Goal: Obtain resource: Obtain resource

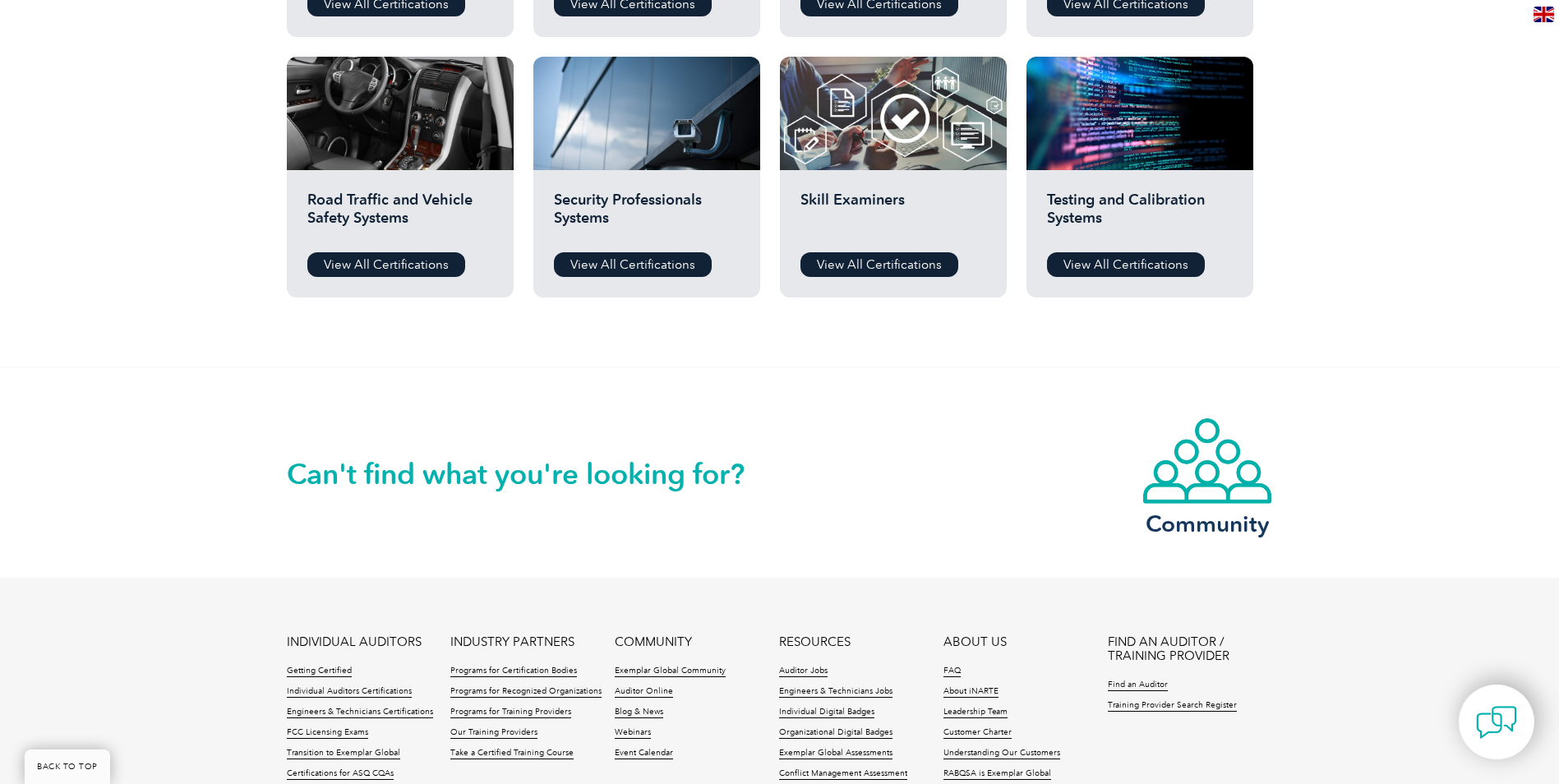
scroll to position [1397, 0]
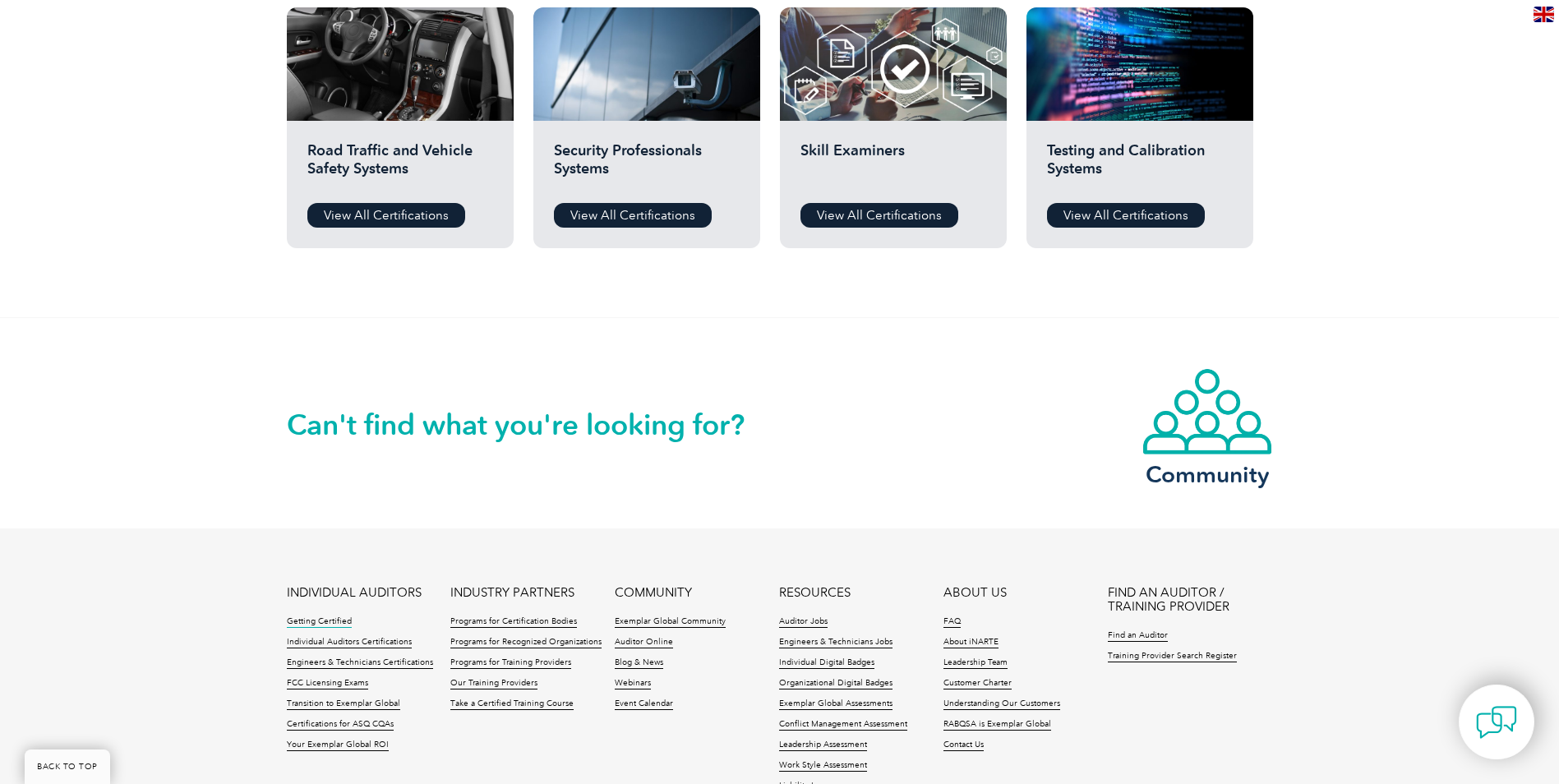
click at [331, 618] on link "Getting Certified" at bounding box center [319, 622] width 65 height 12
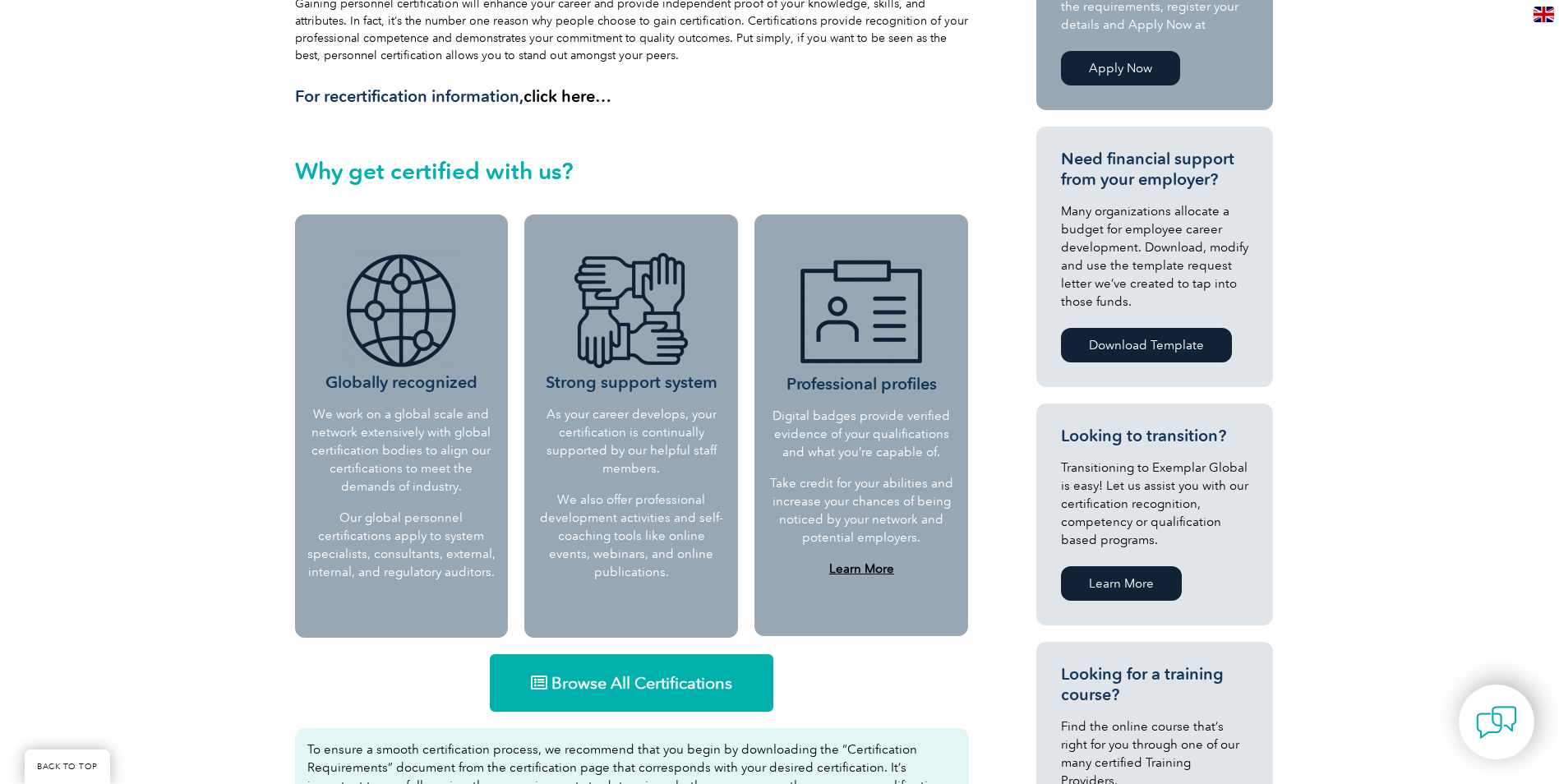
scroll to position [493, 0]
drag, startPoint x: 374, startPoint y: 517, endPoint x: 392, endPoint y: 538, distance: 27.7
click at [392, 538] on p "Our global personnel certifications apply to system specialists, consultants, e…" at bounding box center [402, 545] width 189 height 72
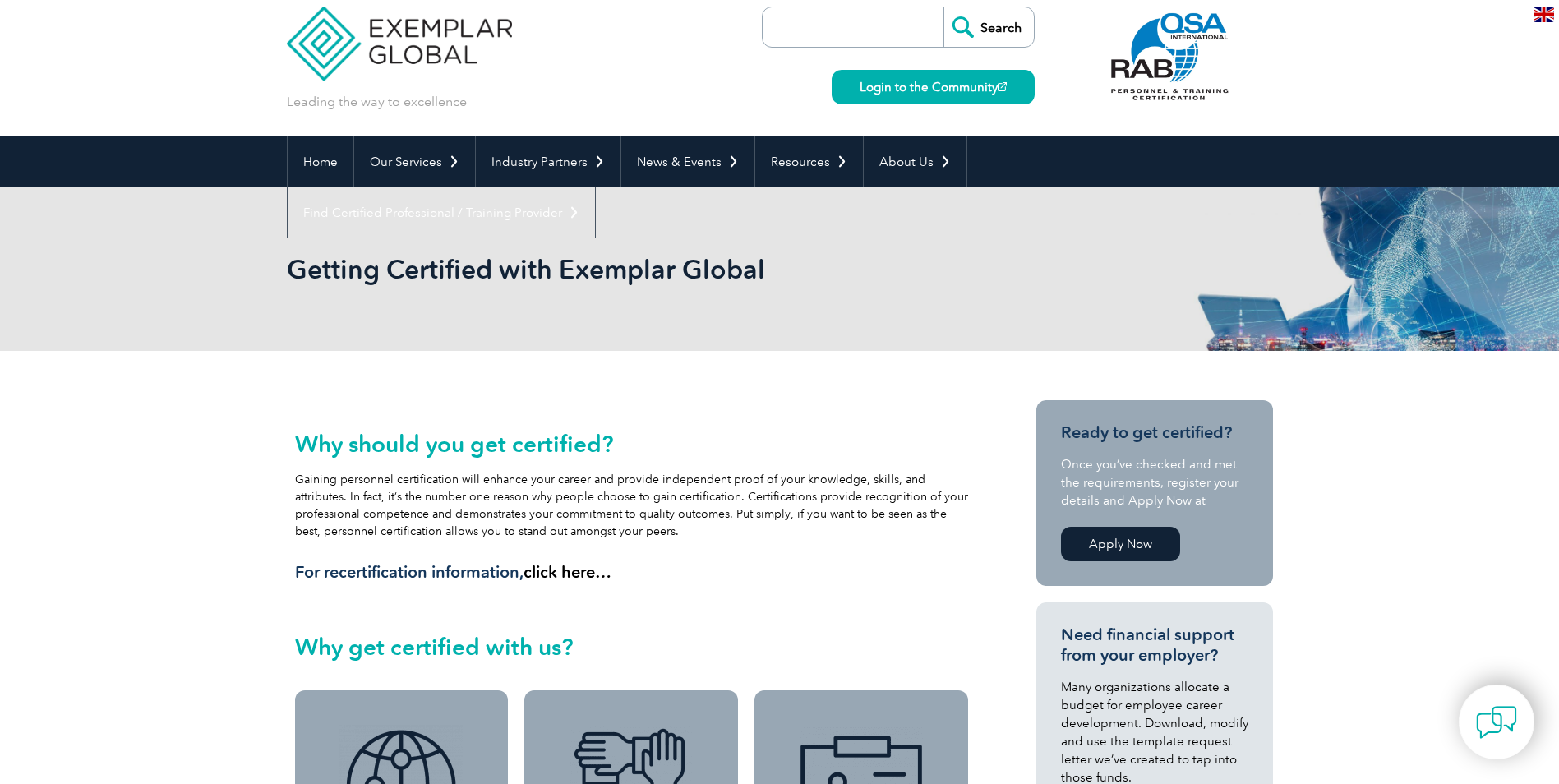
scroll to position [0, 0]
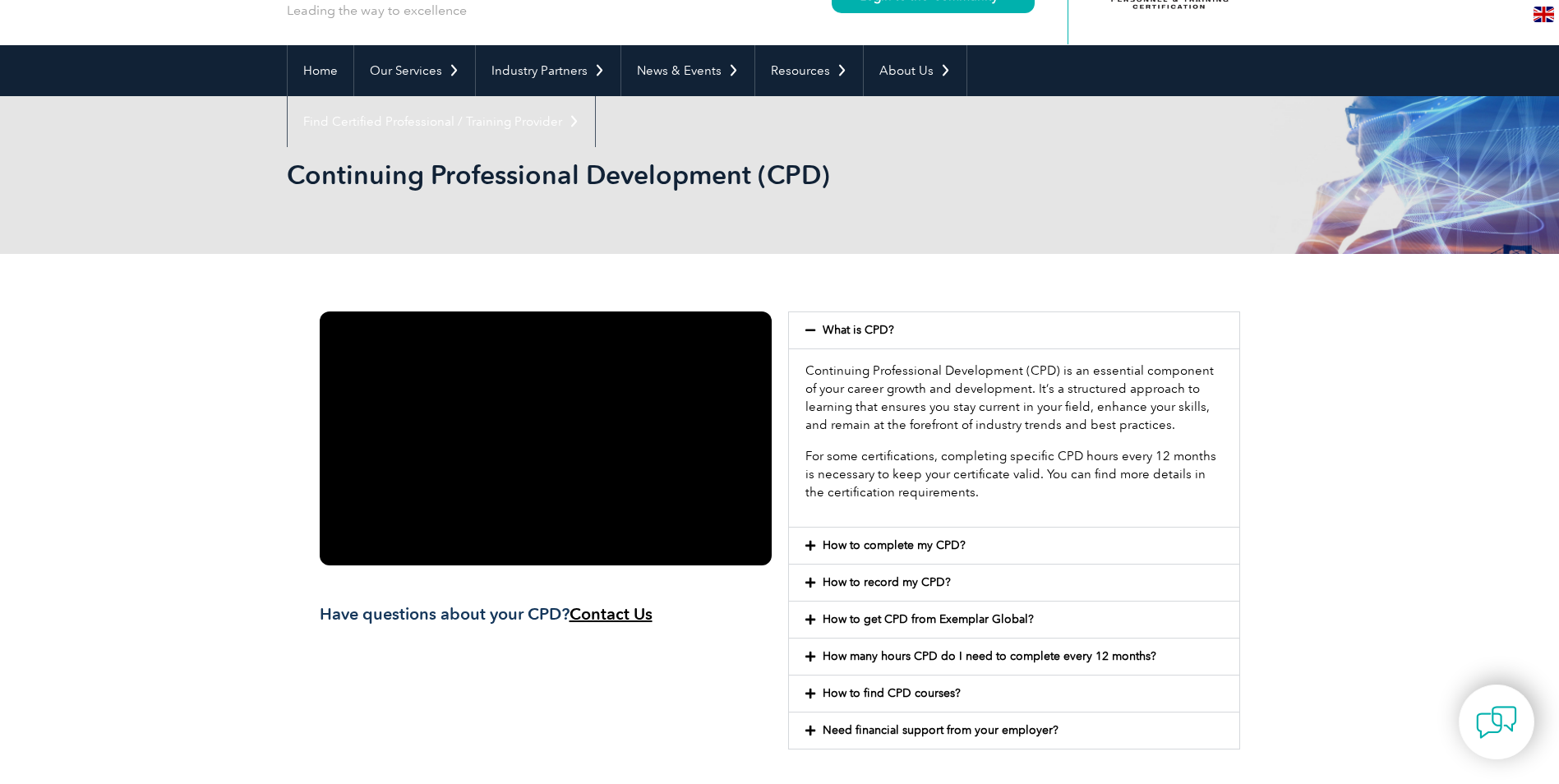
scroll to position [82, 0]
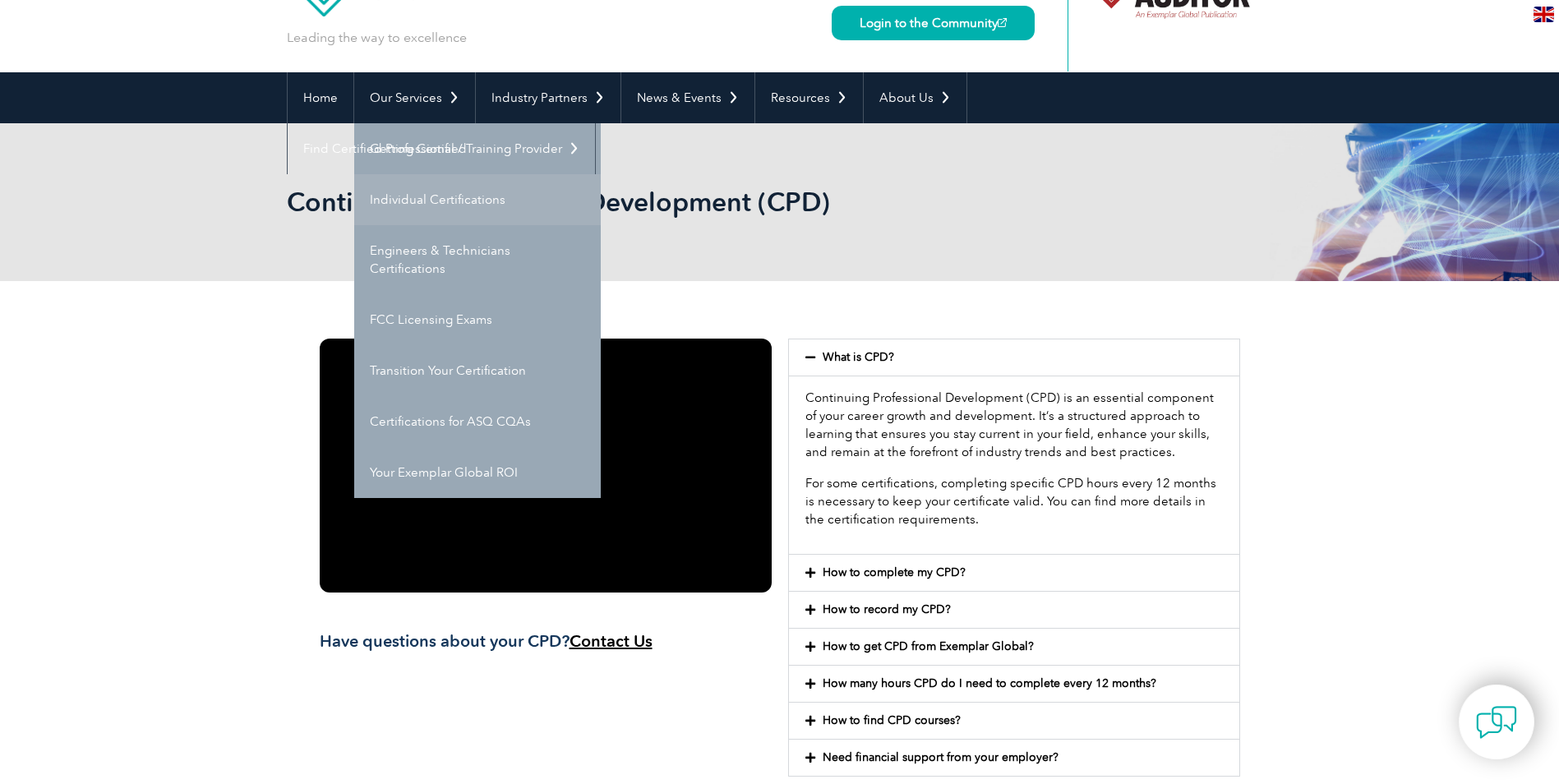
click at [423, 200] on link "Individual Certifications" at bounding box center [477, 200] width 247 height 51
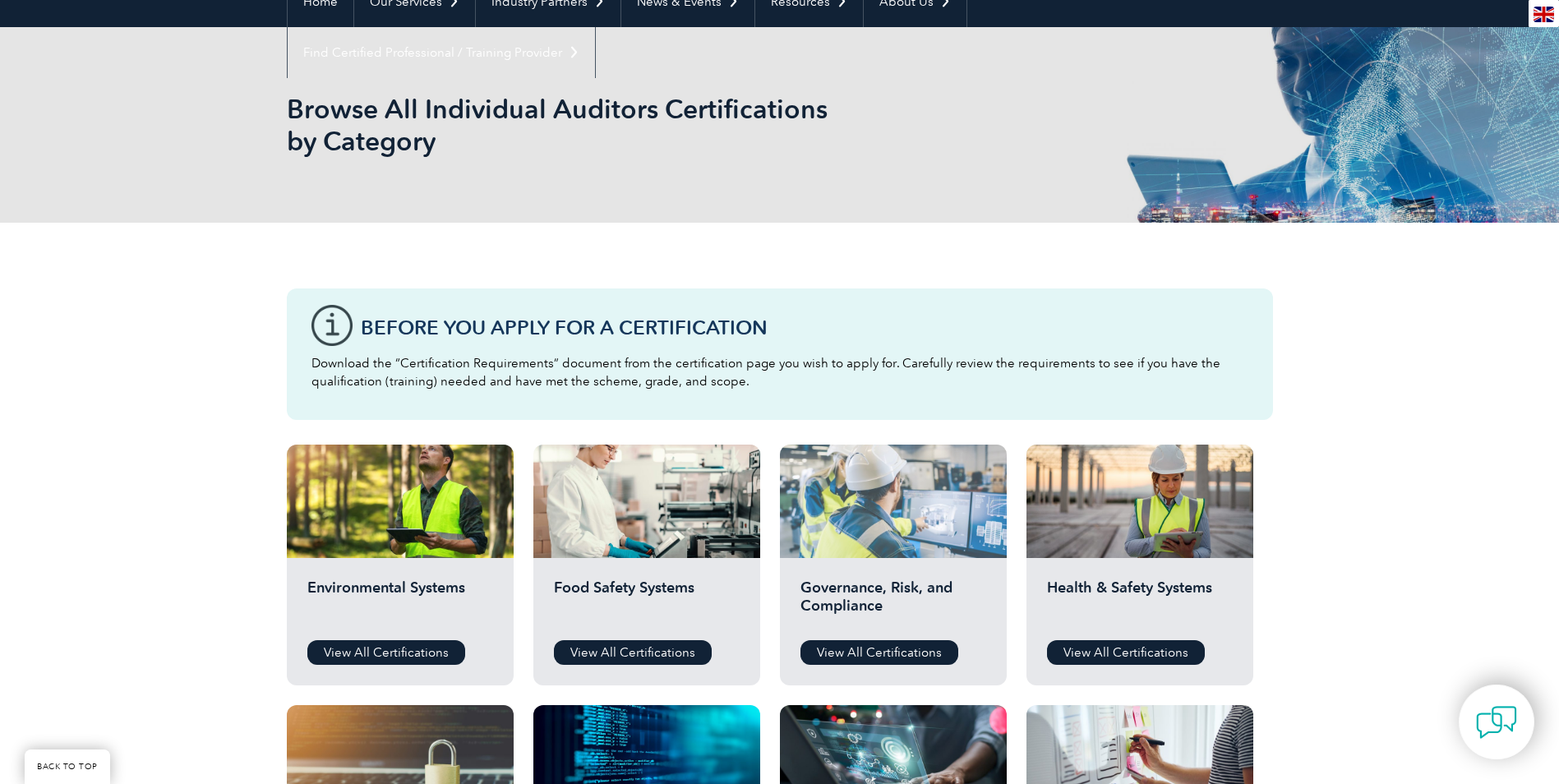
scroll to position [247, 0]
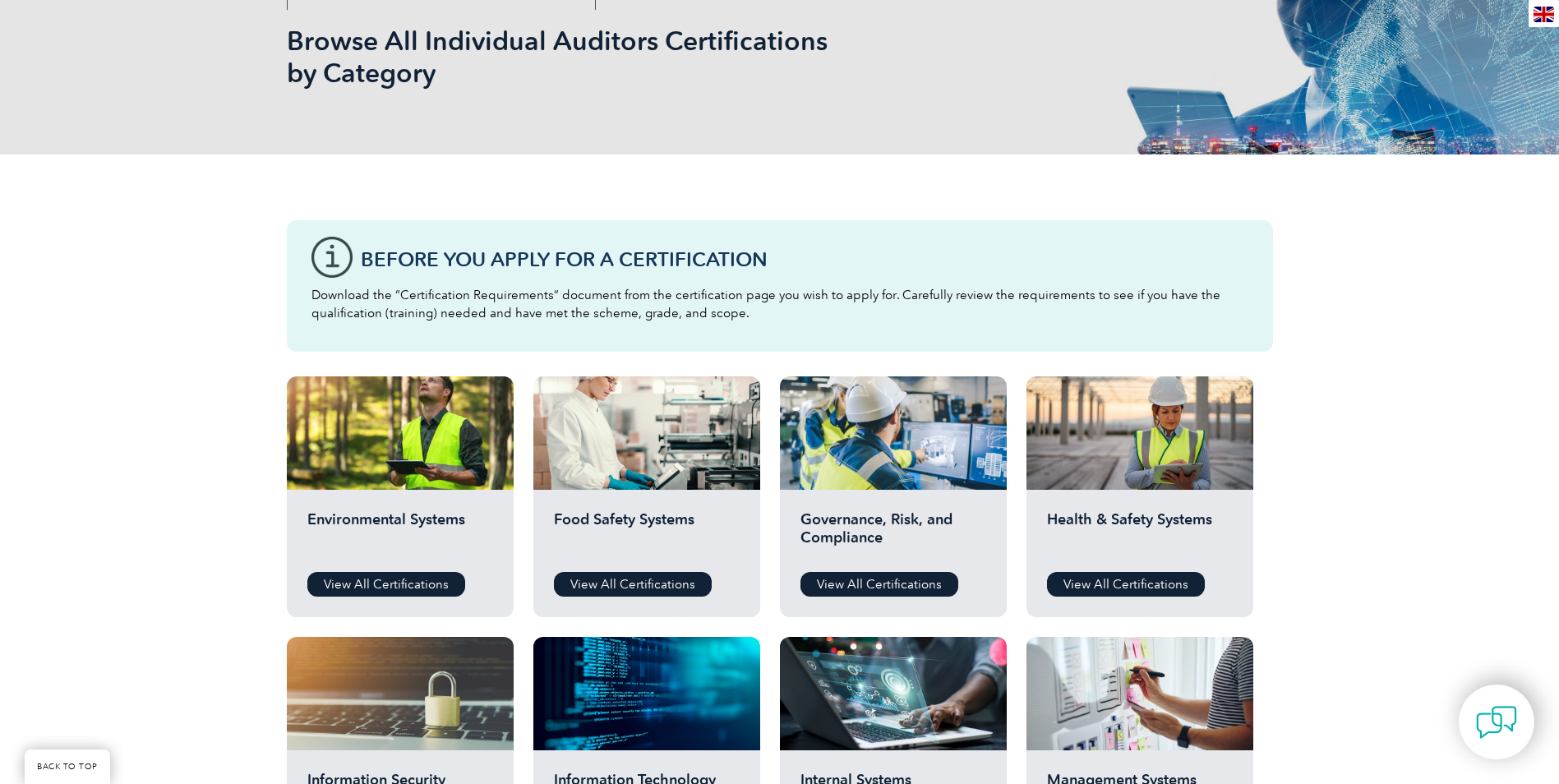
click at [433, 277] on div "Before You Apply For a Certification Download the “Certification Requirements” …" at bounding box center [780, 286] width 986 height 132
drag, startPoint x: 339, startPoint y: 256, endPoint x: 713, endPoint y: 364, distance: 389.3
click at [340, 256] on div "Before You Apply For a Certification Download the “Certification Requirements” …" at bounding box center [780, 286] width 986 height 132
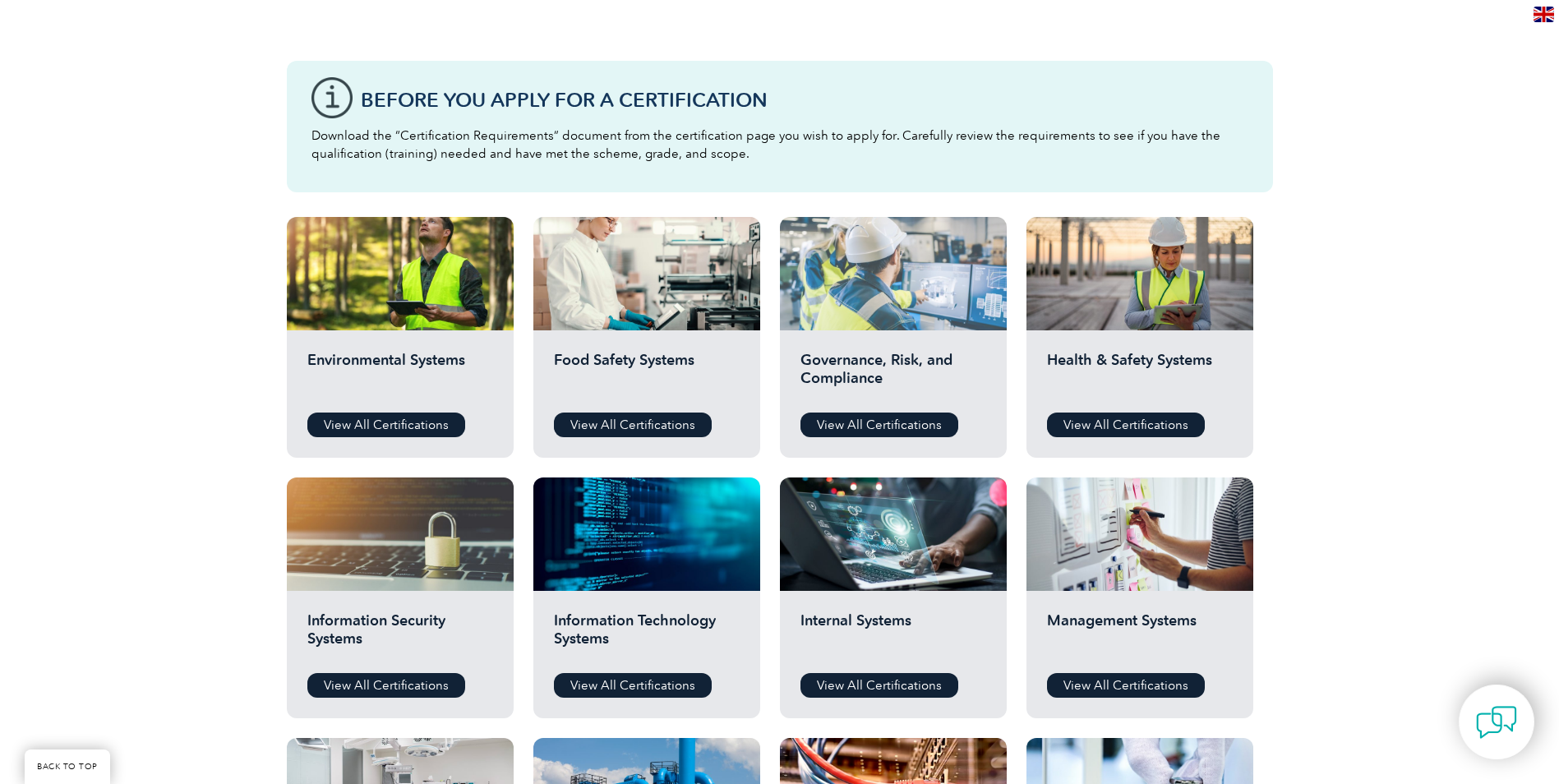
scroll to position [493, 0]
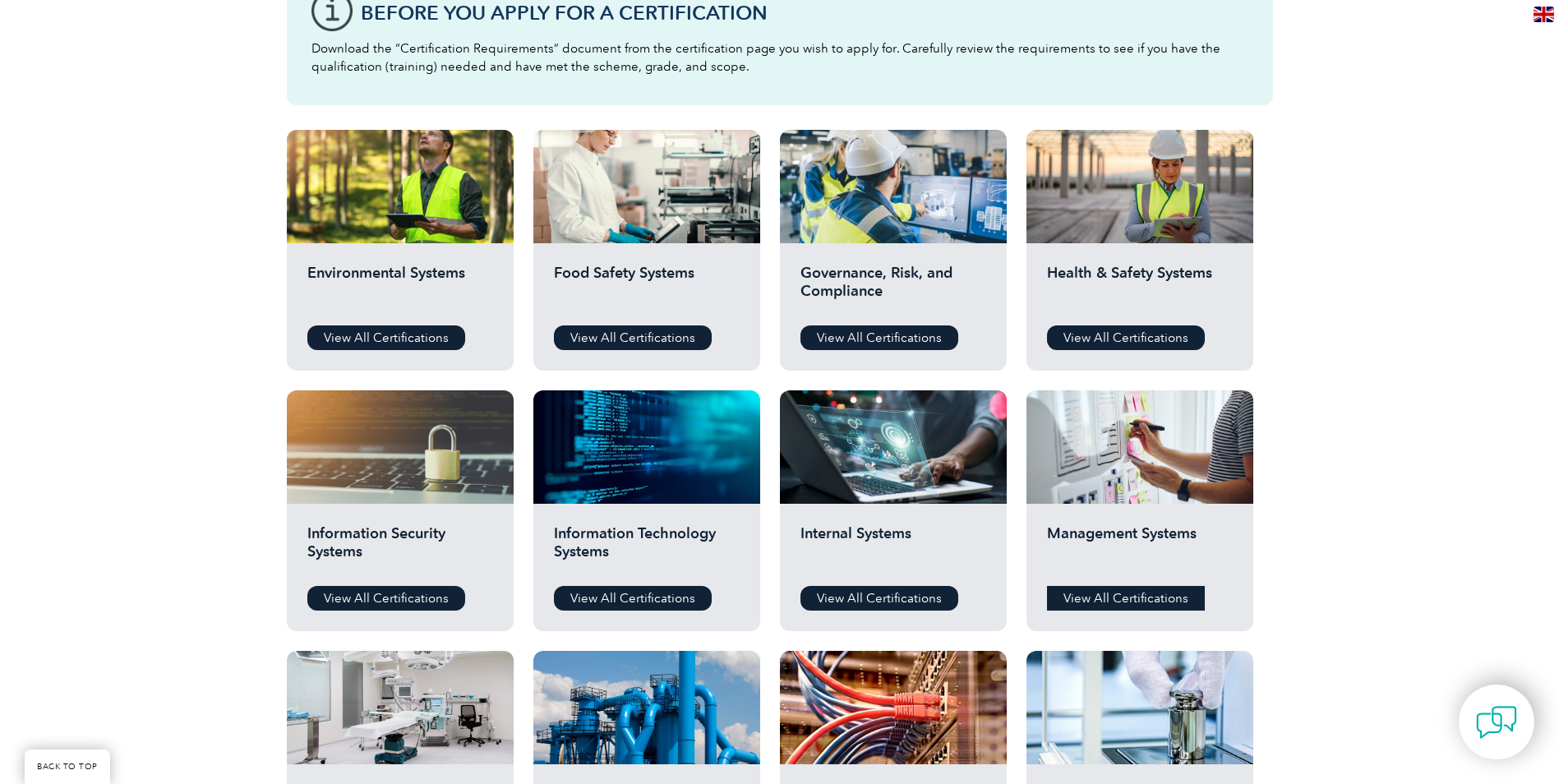
click at [1098, 606] on link "View All Certifications" at bounding box center [1125, 598] width 158 height 25
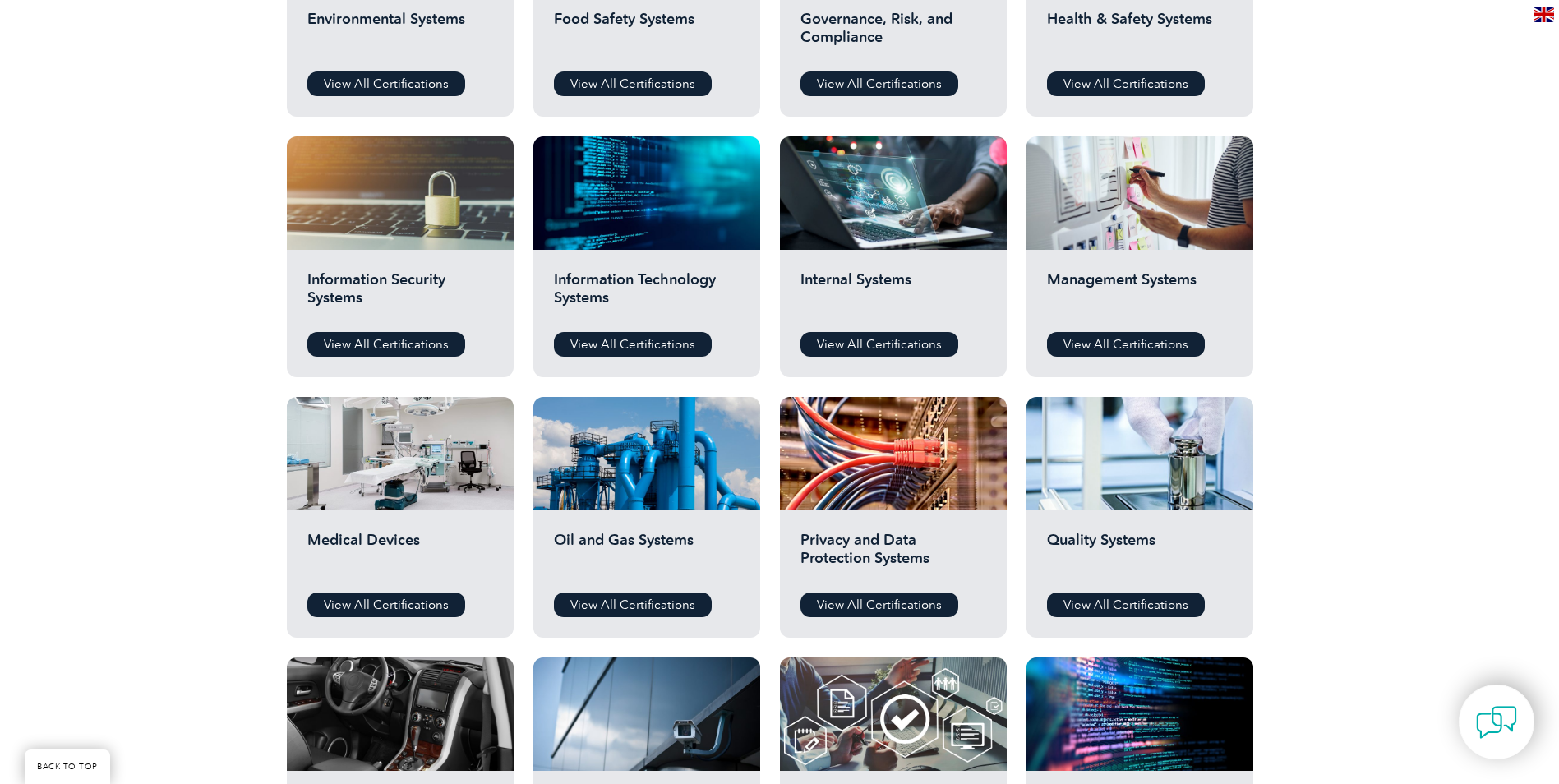
scroll to position [822, 0]
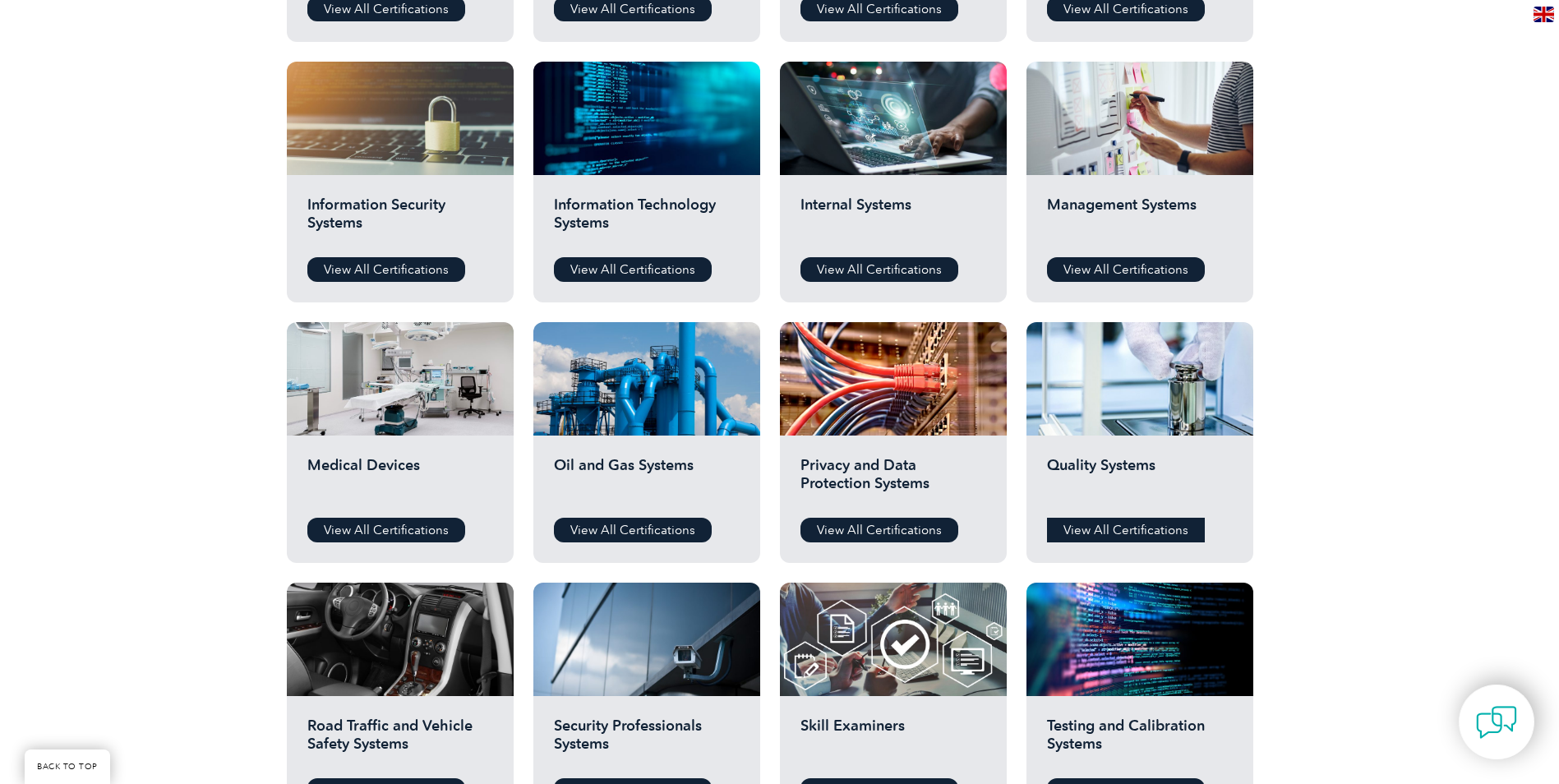
click at [1089, 535] on link "View All Certifications" at bounding box center [1125, 530] width 158 height 25
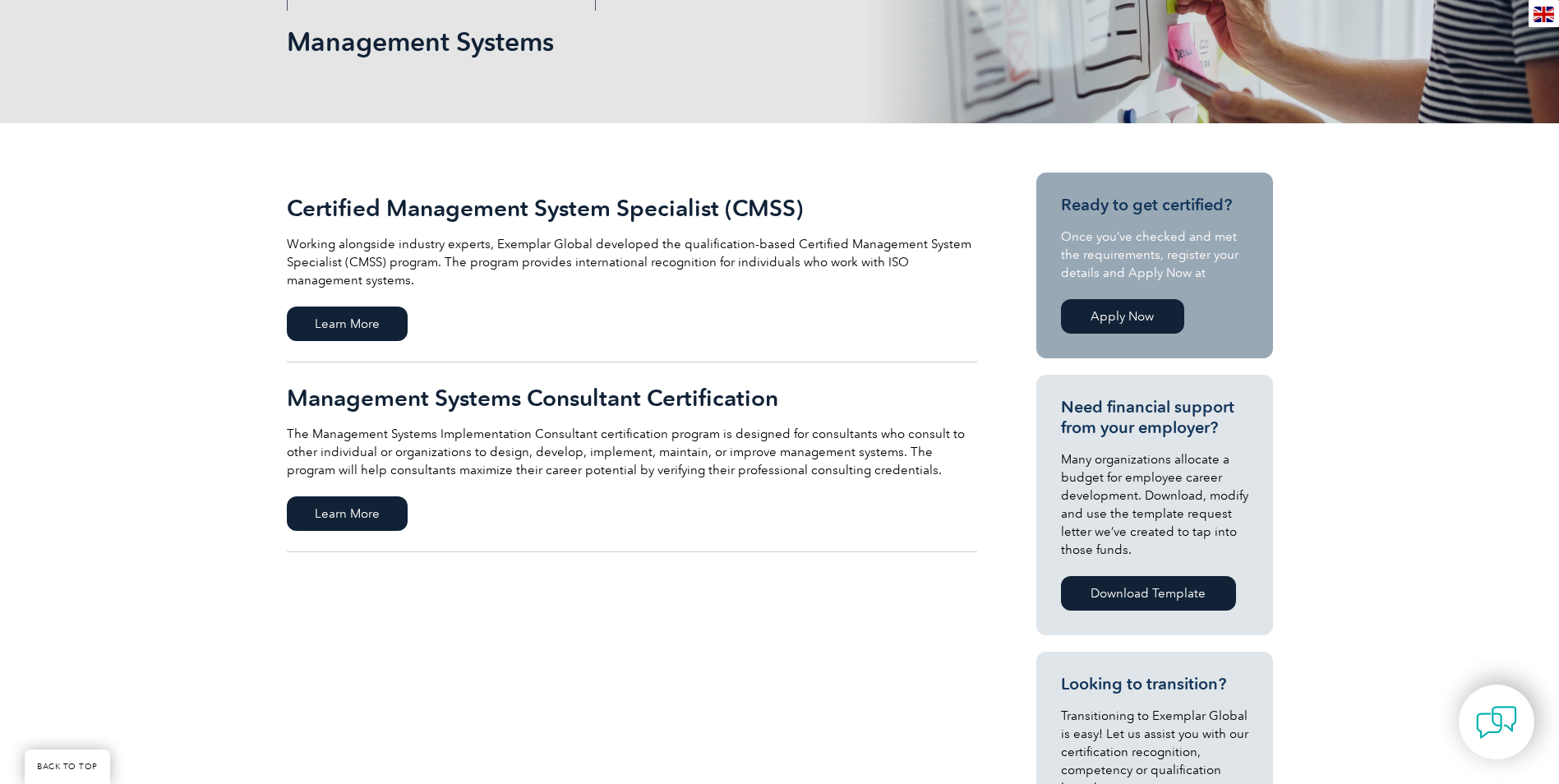
scroll to position [247, 0]
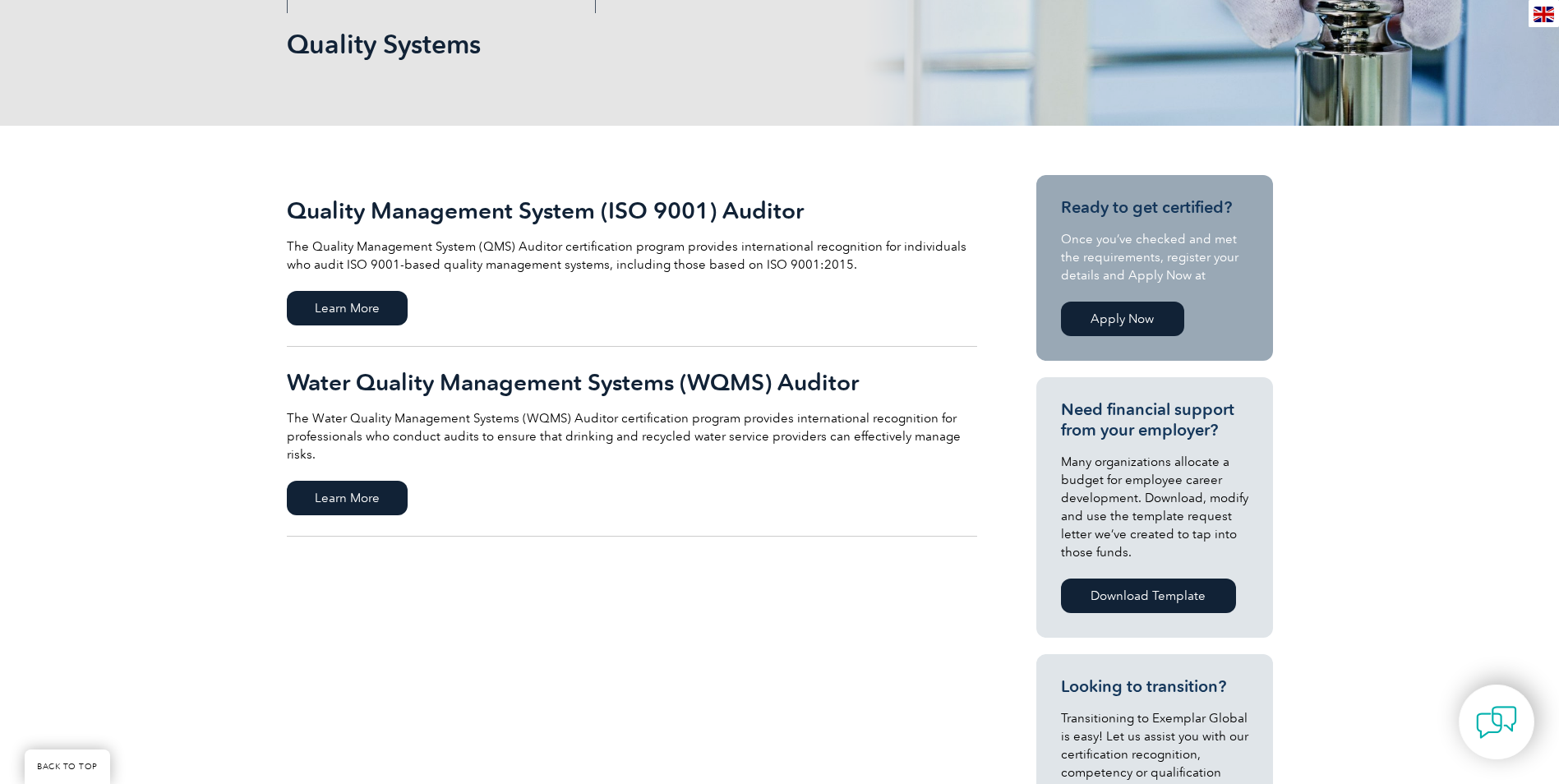
scroll to position [165, 0]
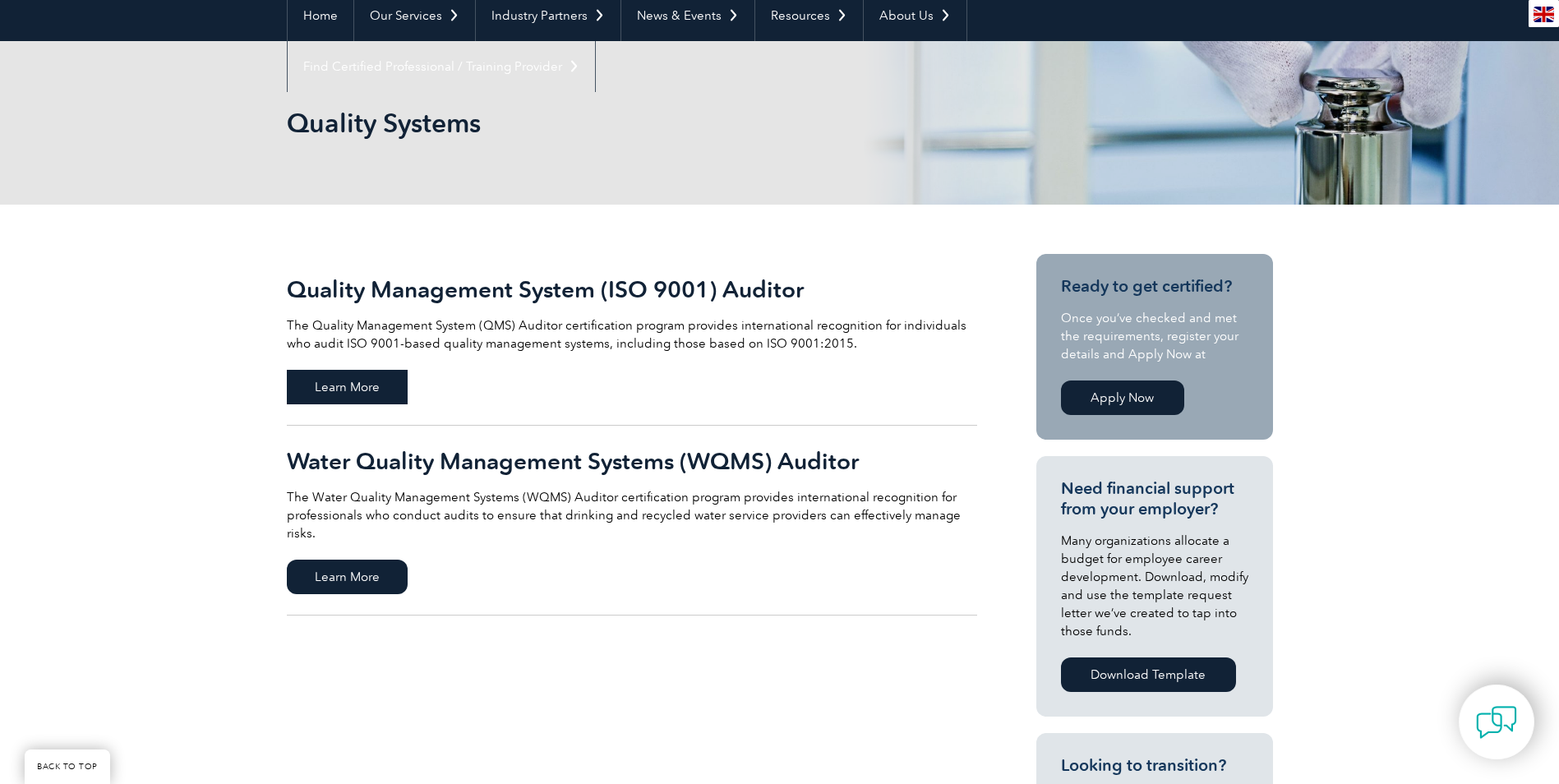
click at [336, 395] on span "Learn More" at bounding box center [347, 387] width 121 height 35
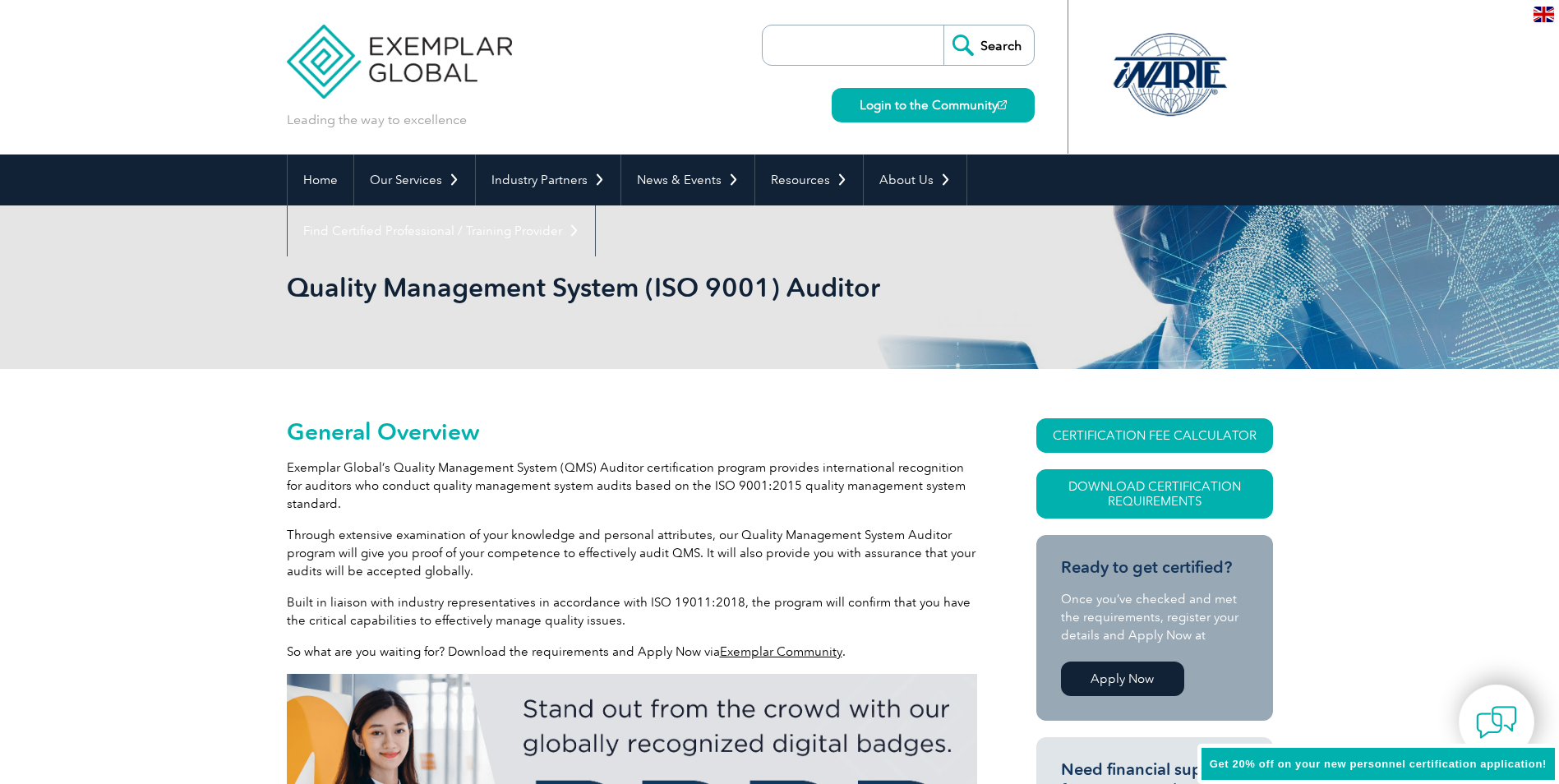
scroll to position [247, 0]
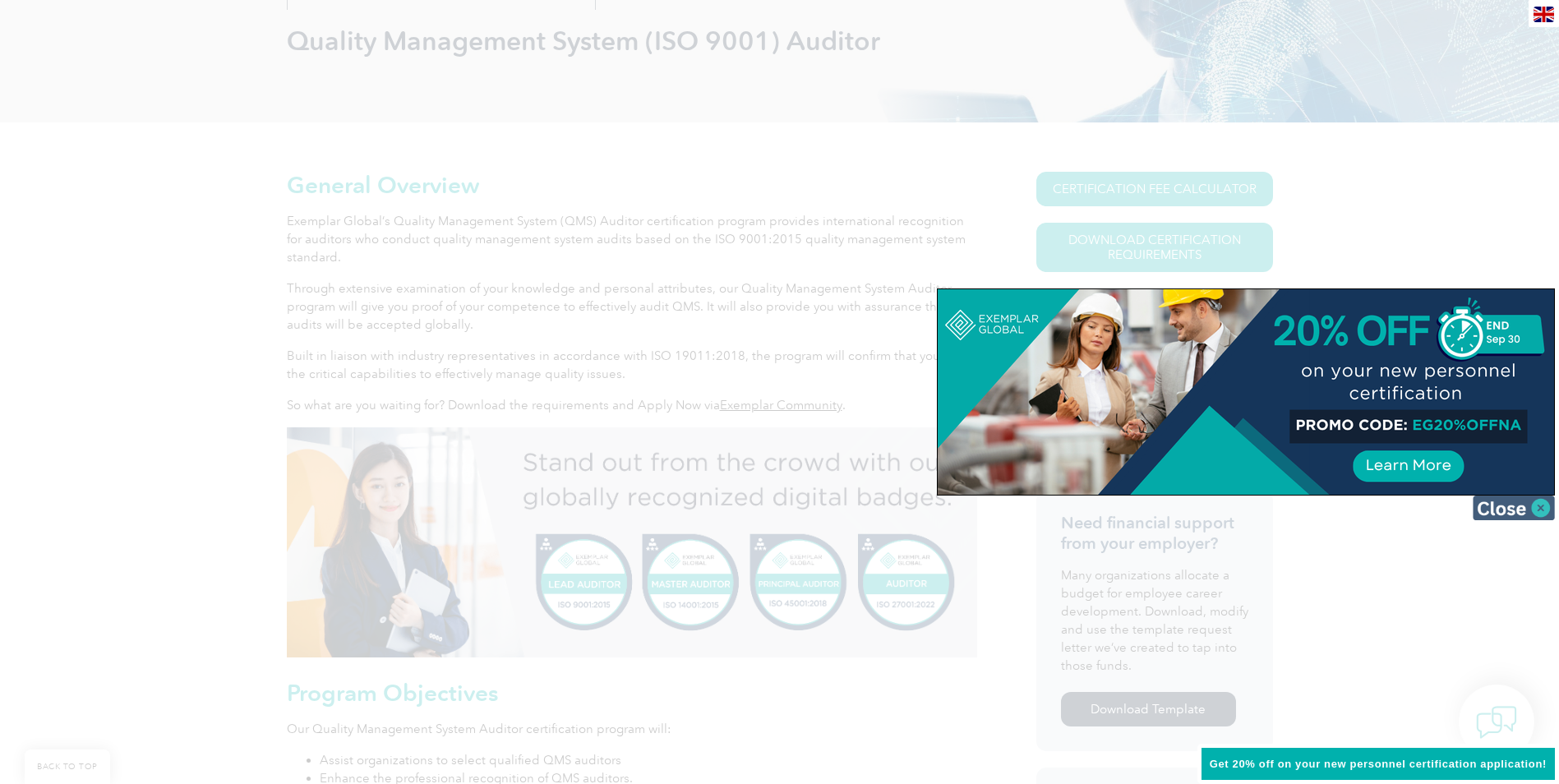
click at [1501, 509] on img at bounding box center [1514, 508] width 82 height 25
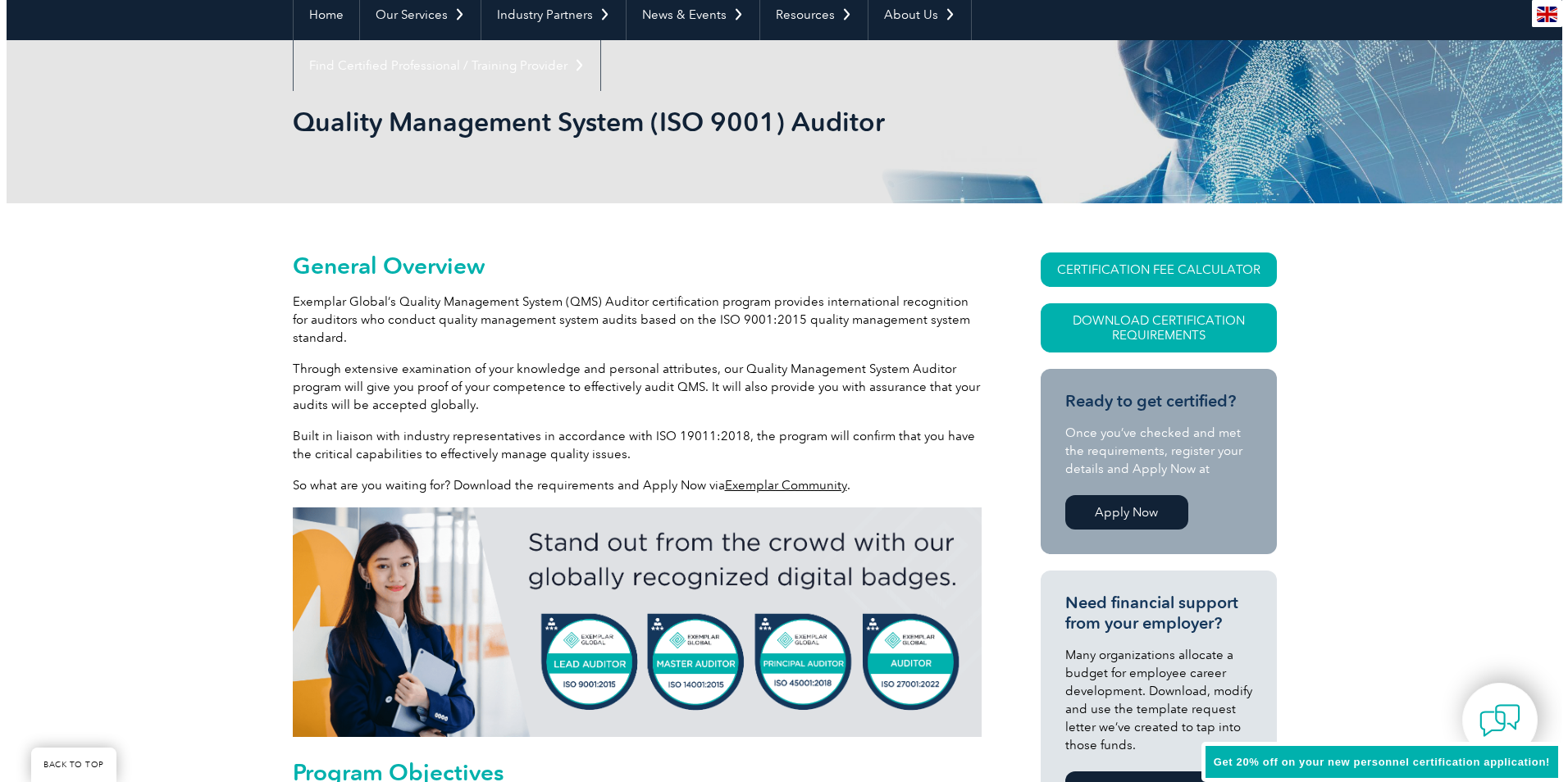
scroll to position [164, 0]
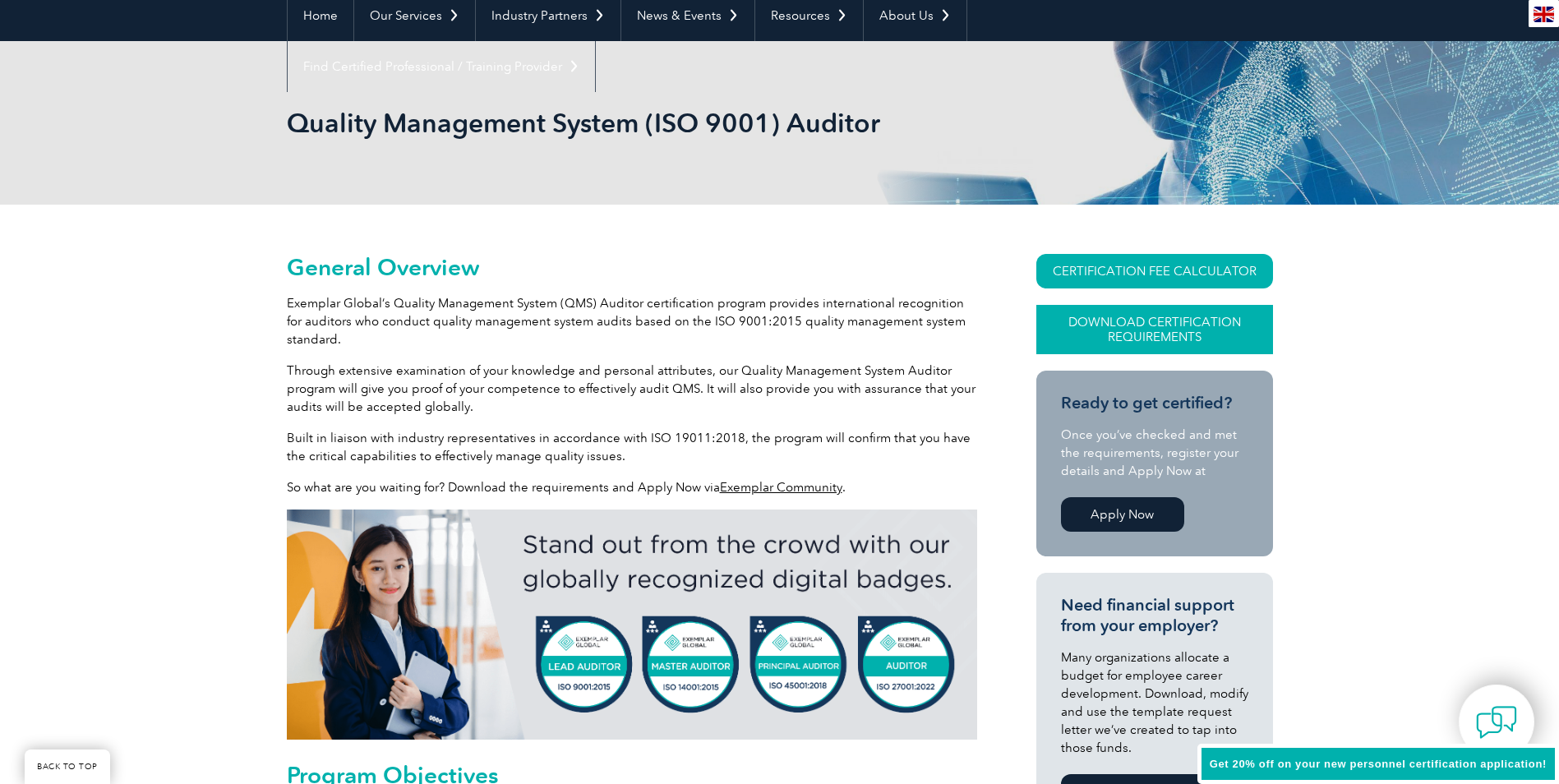
click at [1197, 311] on link "Download Certification Requirements" at bounding box center [1154, 330] width 237 height 49
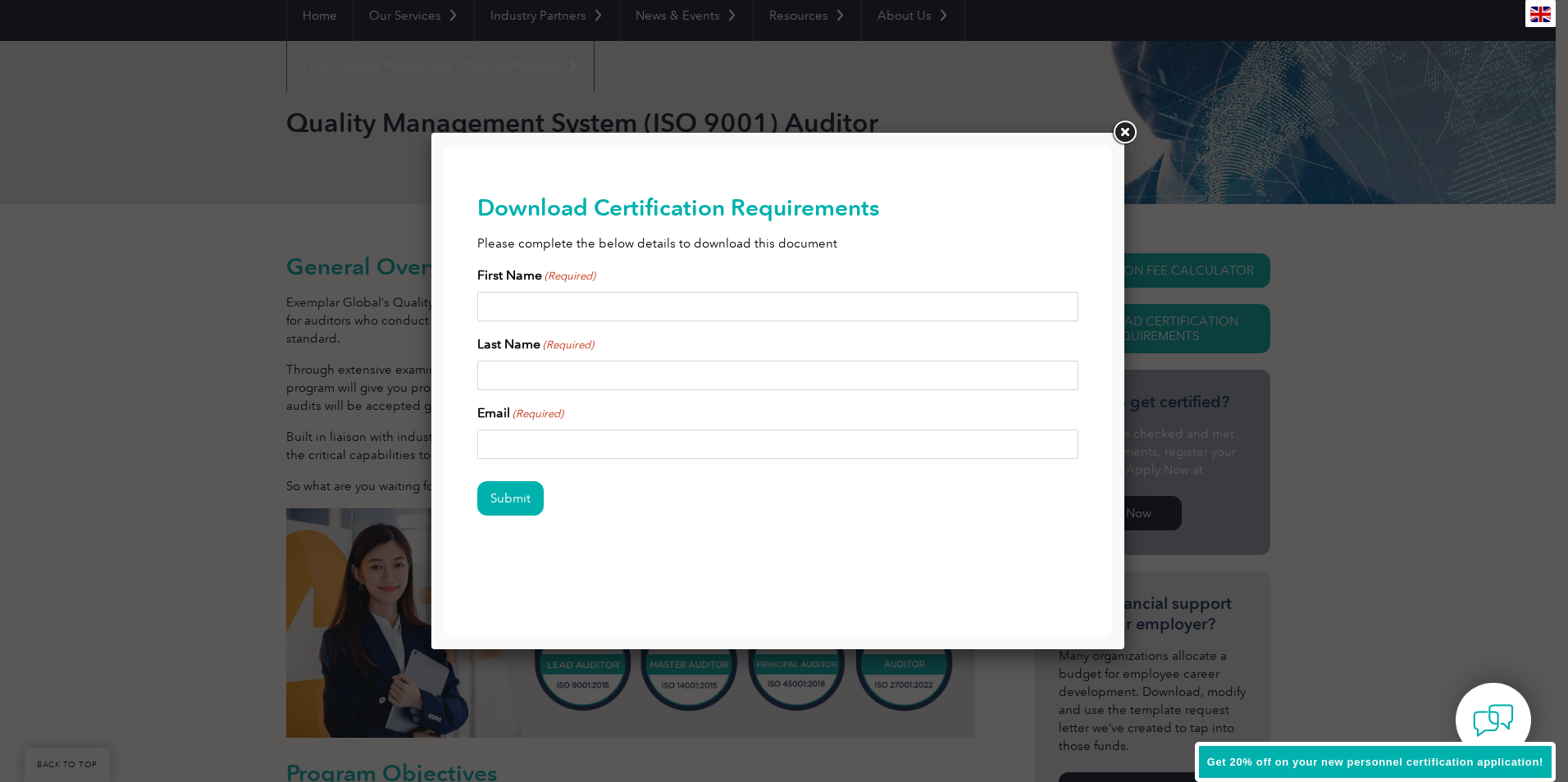
scroll to position [0, 0]
click at [516, 304] on input "First Name (Required)" at bounding box center [777, 307] width 602 height 30
type input "Melinda"
type input "Everett"
type input "melinda@assistindustries.com.au"
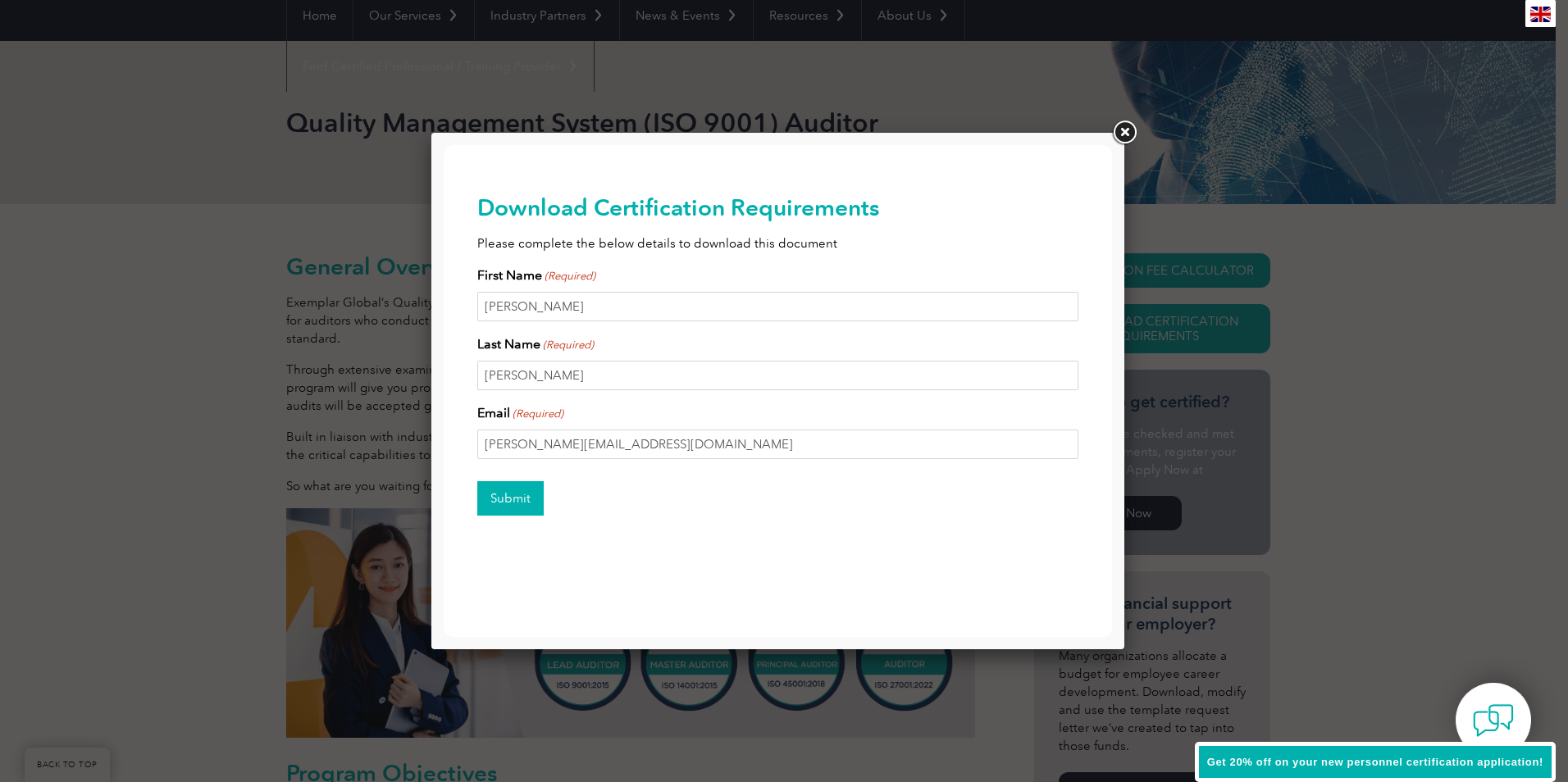
click at [504, 506] on input "Submit" at bounding box center [510, 498] width 66 height 34
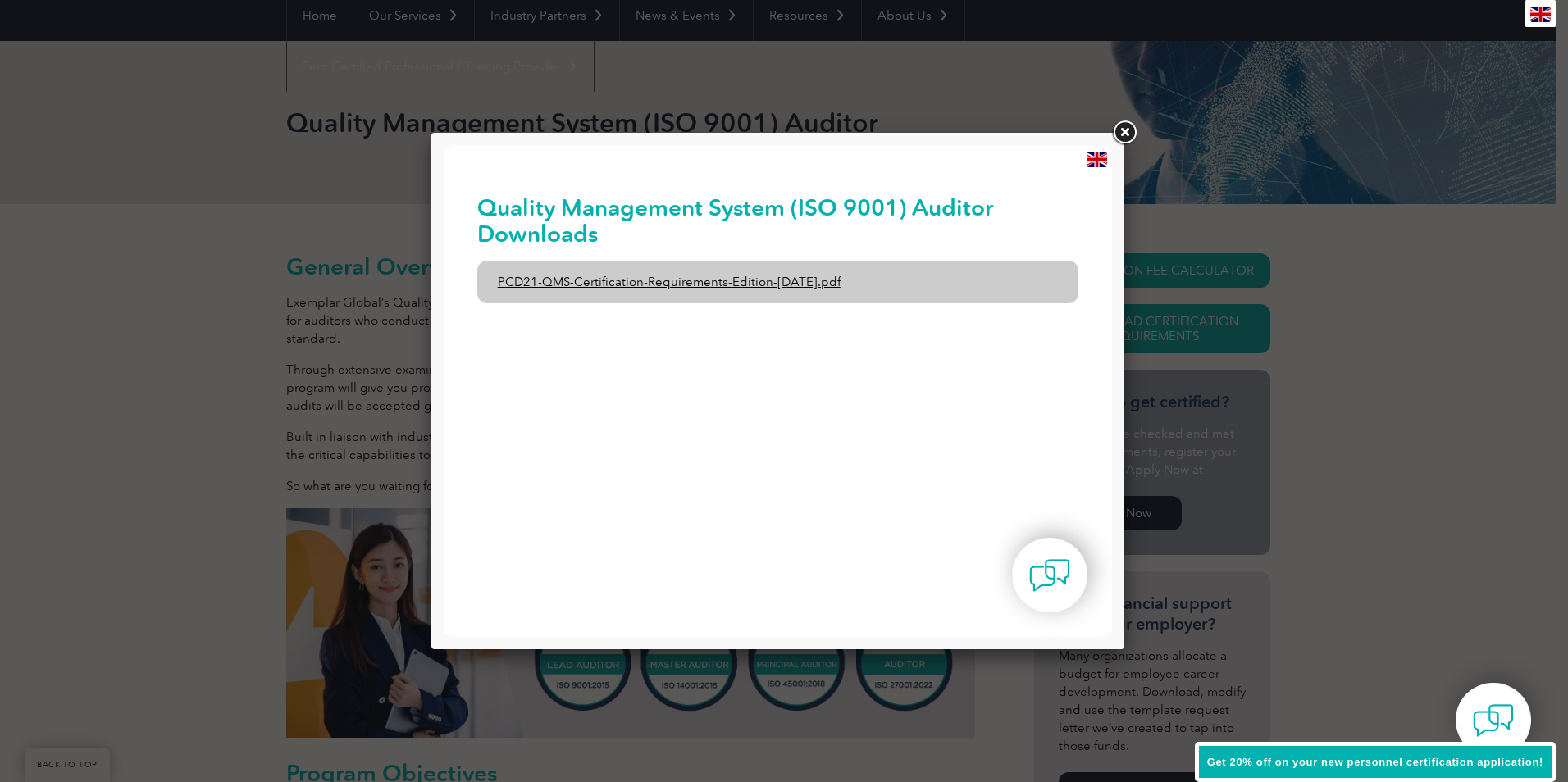
click at [618, 293] on link "PCD21-QMS-Certification-Requirements-Edition-2-April-2022.pdf" at bounding box center [777, 282] width 602 height 43
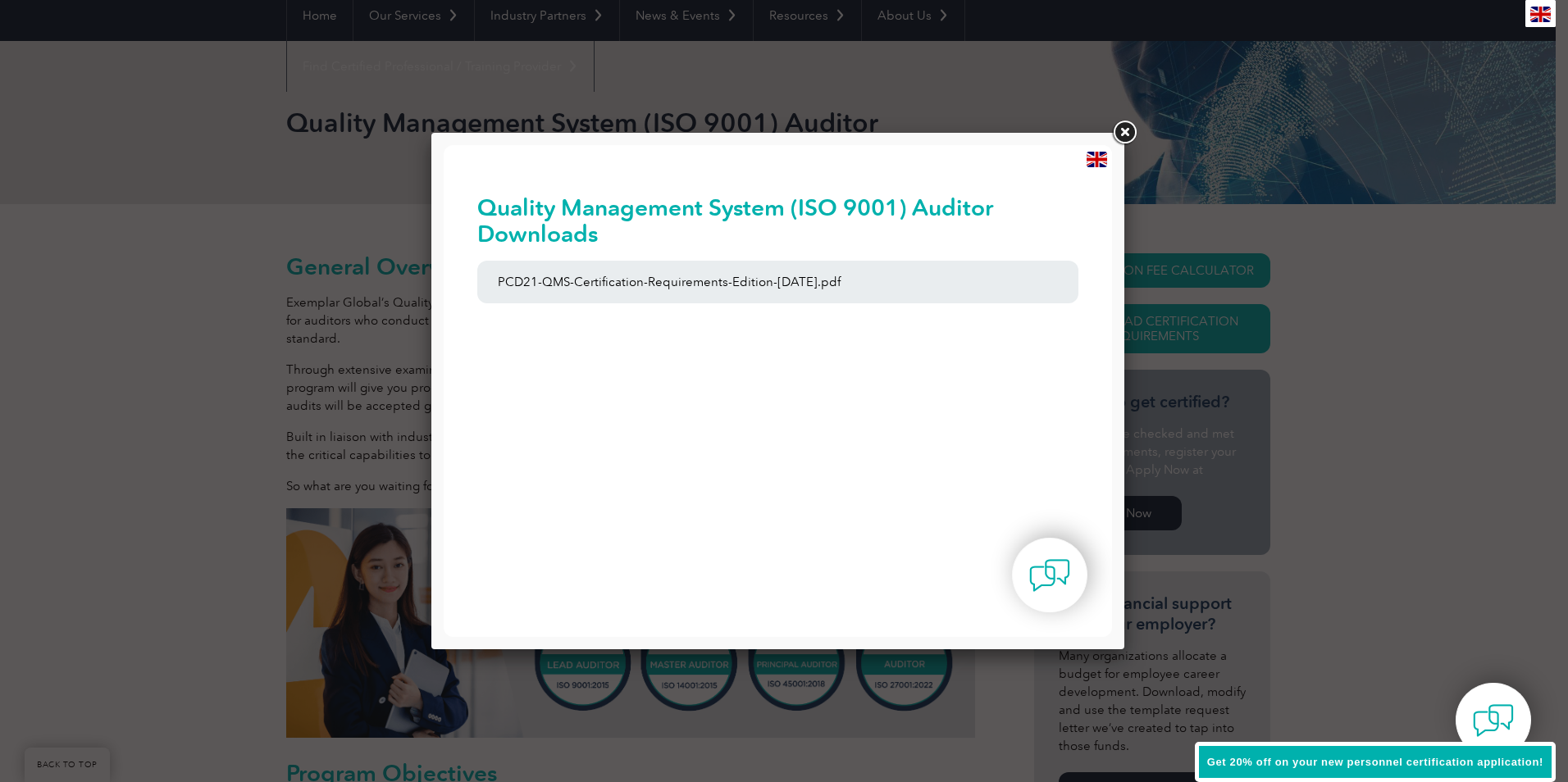
click at [1126, 130] on link at bounding box center [1124, 133] width 30 height 30
